Goal: Check status: Check status

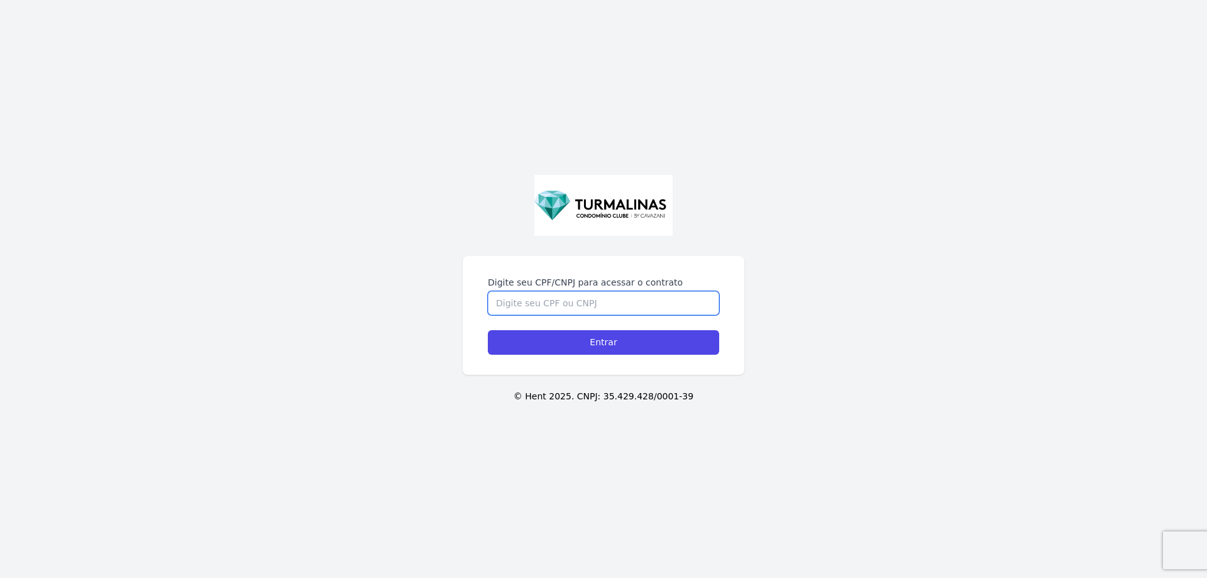
click at [516, 299] on input "Digite seu CPF/CNPJ para acessar o contrato" at bounding box center [603, 303] width 231 height 24
type input "42777138826"
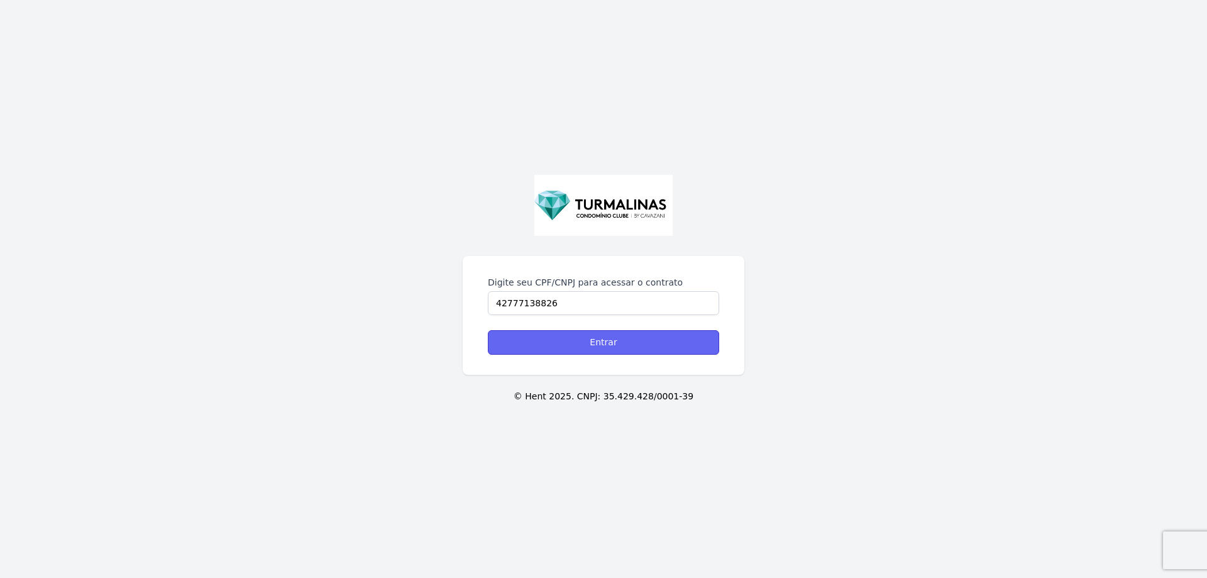
click at [592, 347] on input "Entrar" at bounding box center [603, 342] width 231 height 25
click at [656, 349] on input "Entrar" at bounding box center [603, 342] width 231 height 25
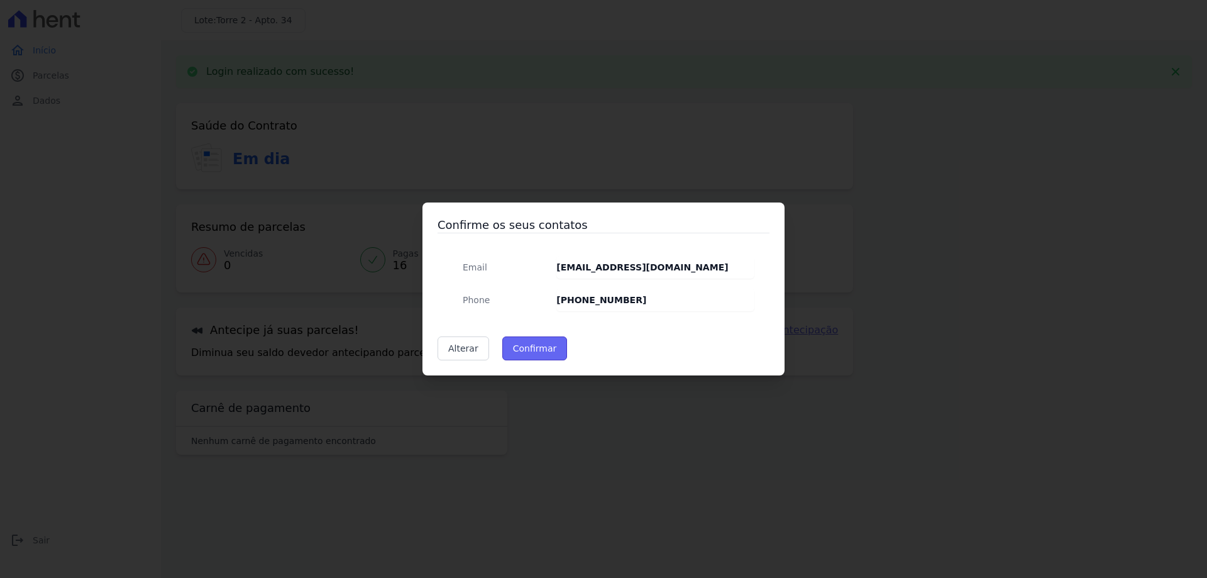
click at [553, 345] on button "Confirmar" at bounding box center [534, 348] width 65 height 24
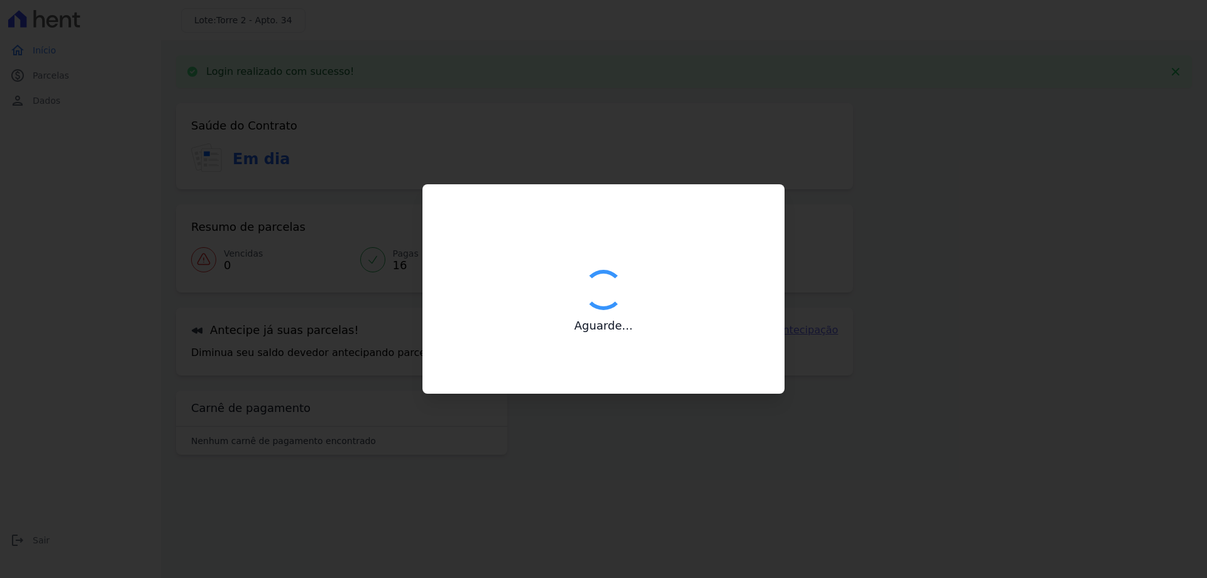
type input "Contatos confirmados com sucesso."
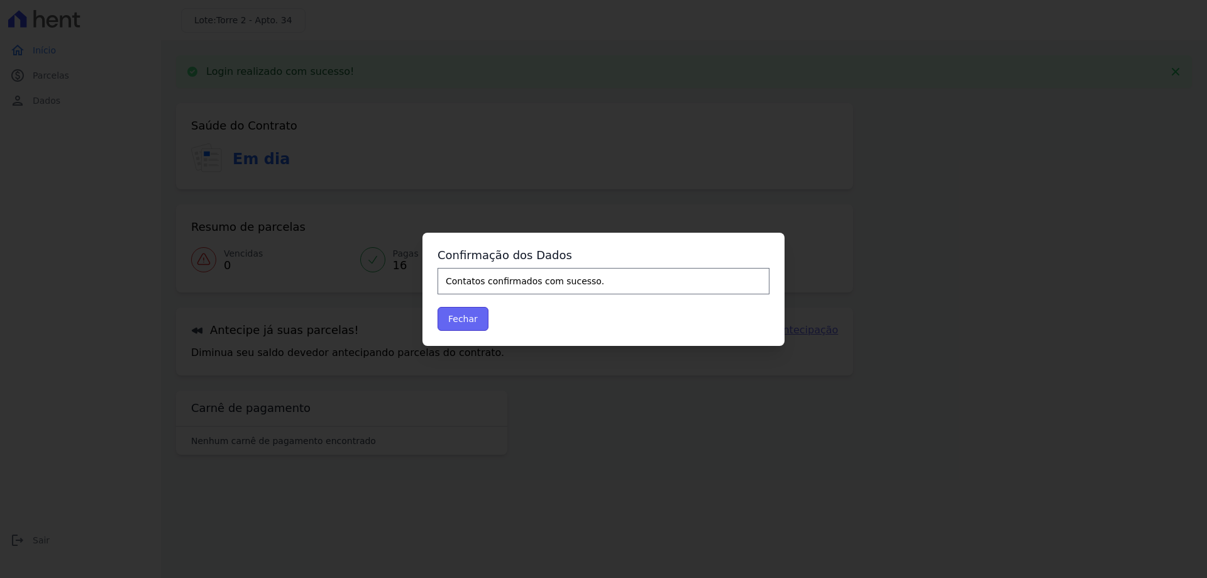
click at [463, 318] on button "Fechar" at bounding box center [463, 319] width 51 height 24
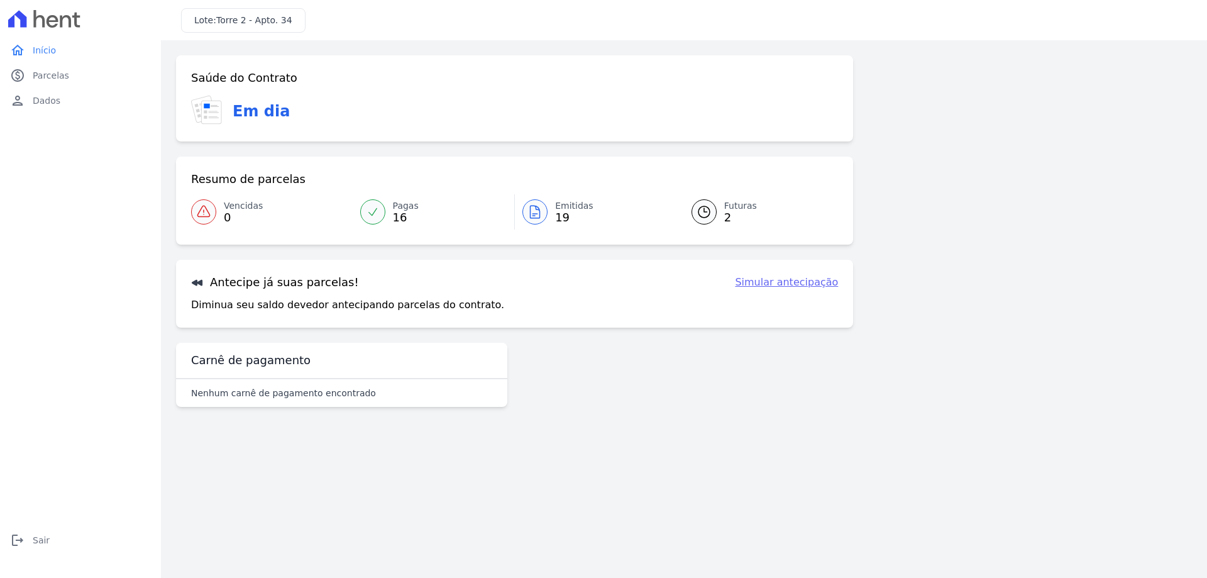
click at [562, 212] on span "19" at bounding box center [574, 217] width 38 height 10
click at [714, 204] on div at bounding box center [703, 211] width 25 height 25
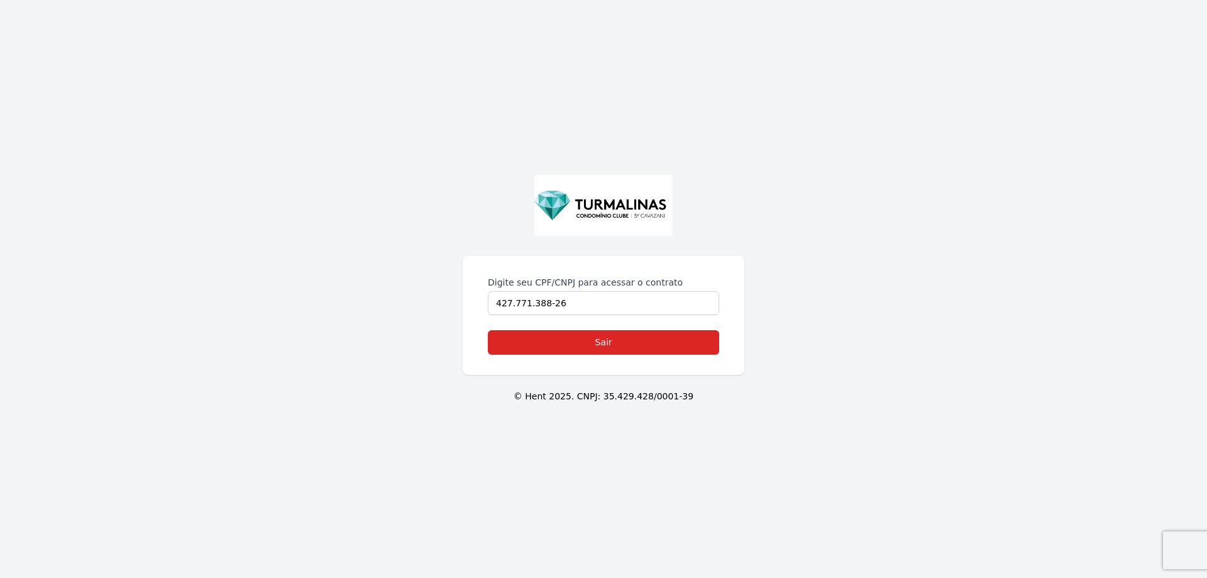
click at [651, 222] on img at bounding box center [603, 206] width 138 height 62
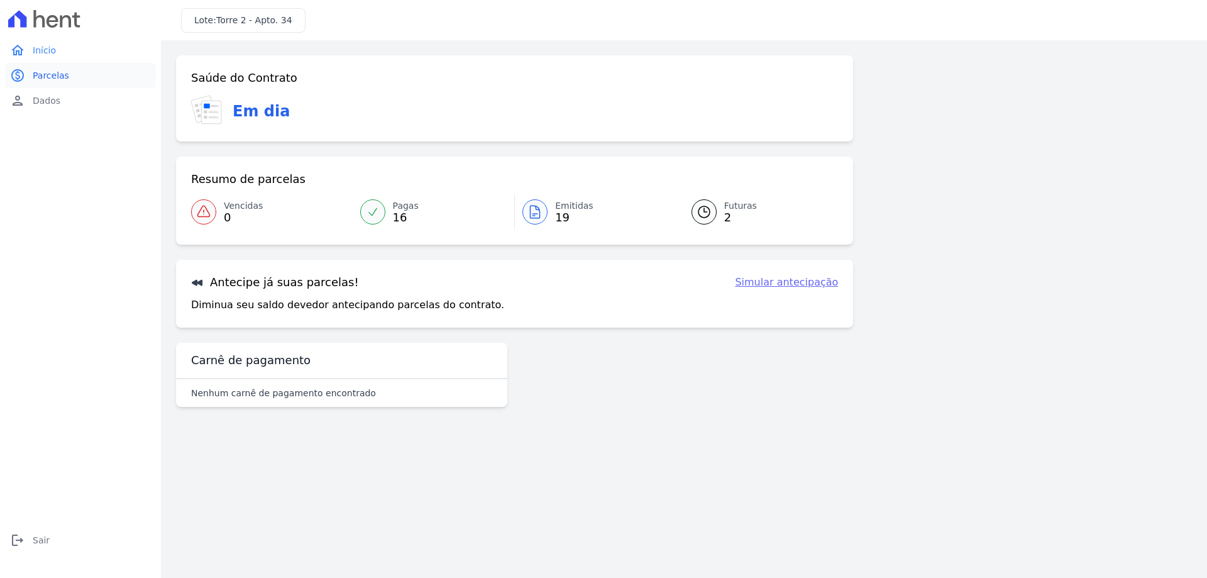
click at [62, 70] on span "Parcelas" at bounding box center [51, 75] width 36 height 13
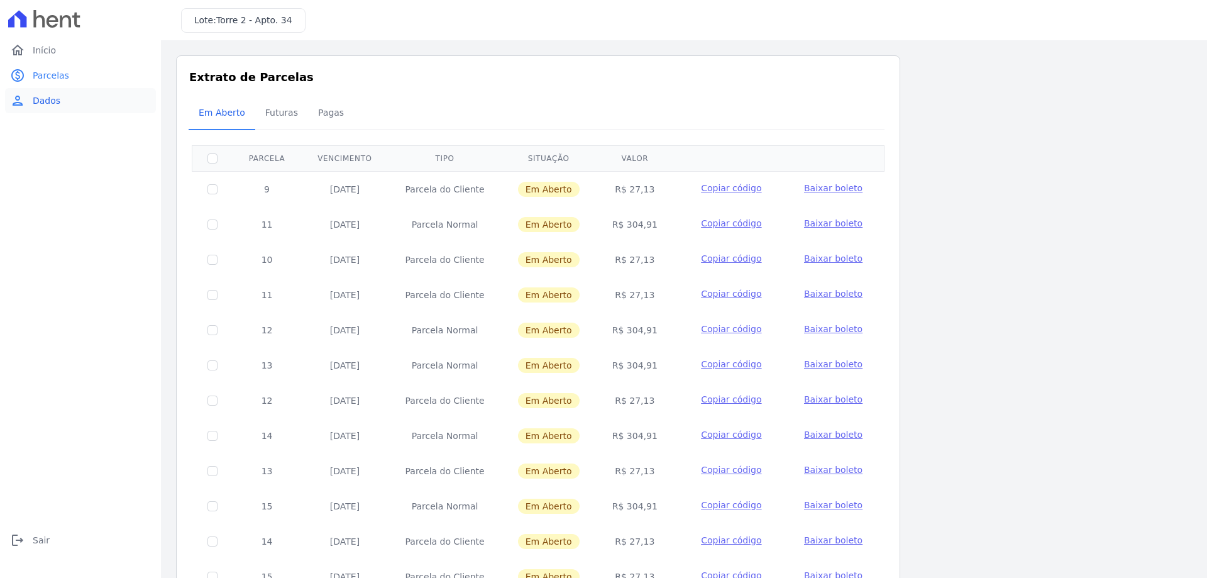
click at [44, 99] on span "Dados" at bounding box center [47, 100] width 28 height 13
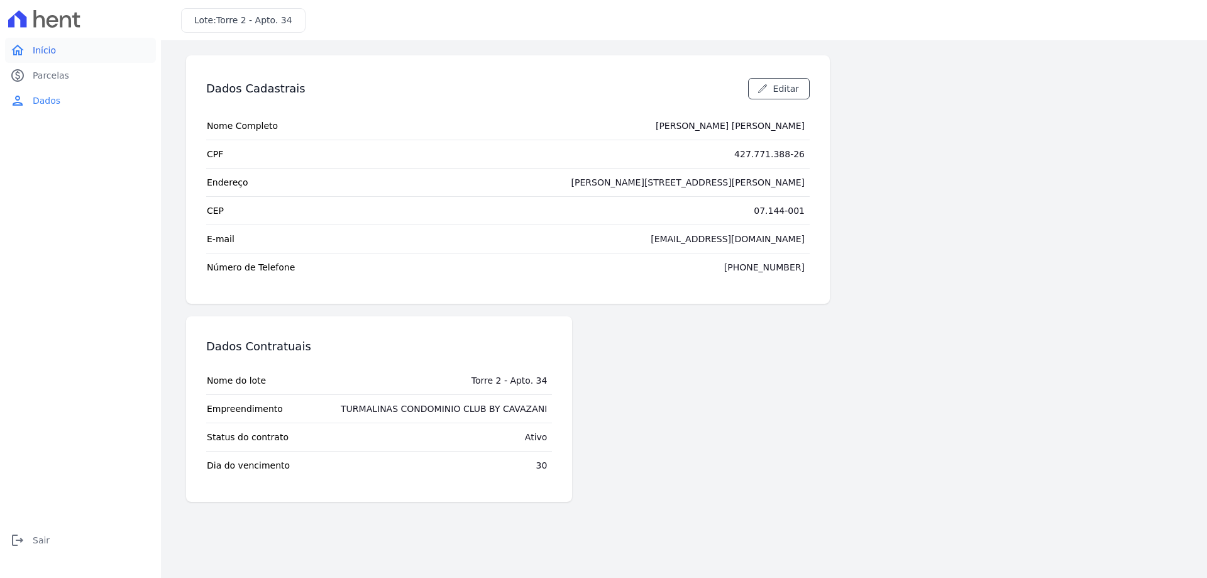
click at [28, 48] on link "home Início" at bounding box center [80, 50] width 151 height 25
